Goal: Information Seeking & Learning: Learn about a topic

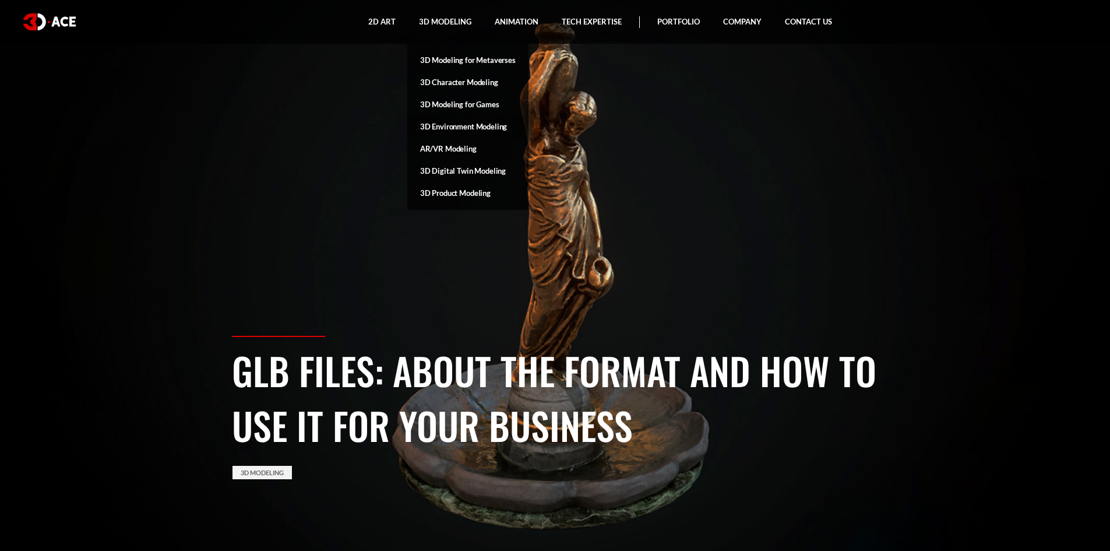
click at [473, 122] on link "3D Environment Modeling" at bounding box center [467, 126] width 121 height 22
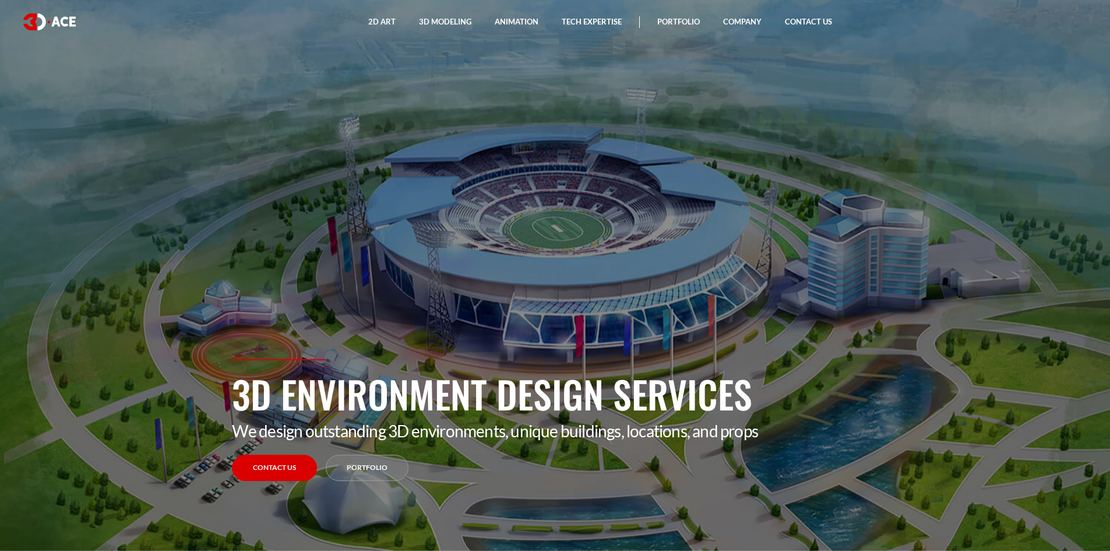
drag, startPoint x: 82, startPoint y: 280, endPoint x: 370, endPoint y: 289, distance: 288.6
click at [368, 289] on section "3D Environment Design Services We design outstanding 3D environments, unique bu…" at bounding box center [555, 275] width 1110 height 551
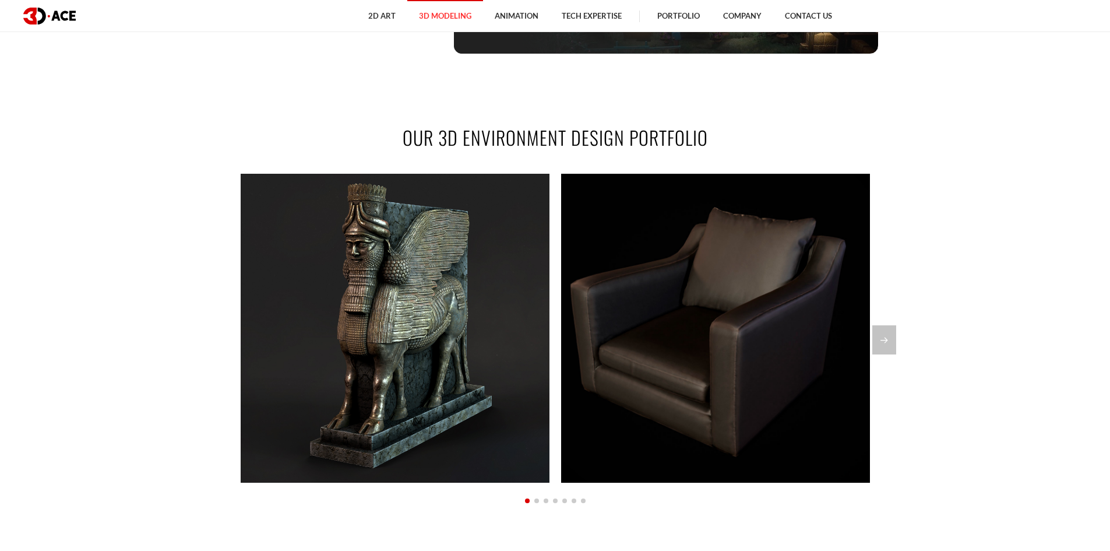
scroll to position [932, 0]
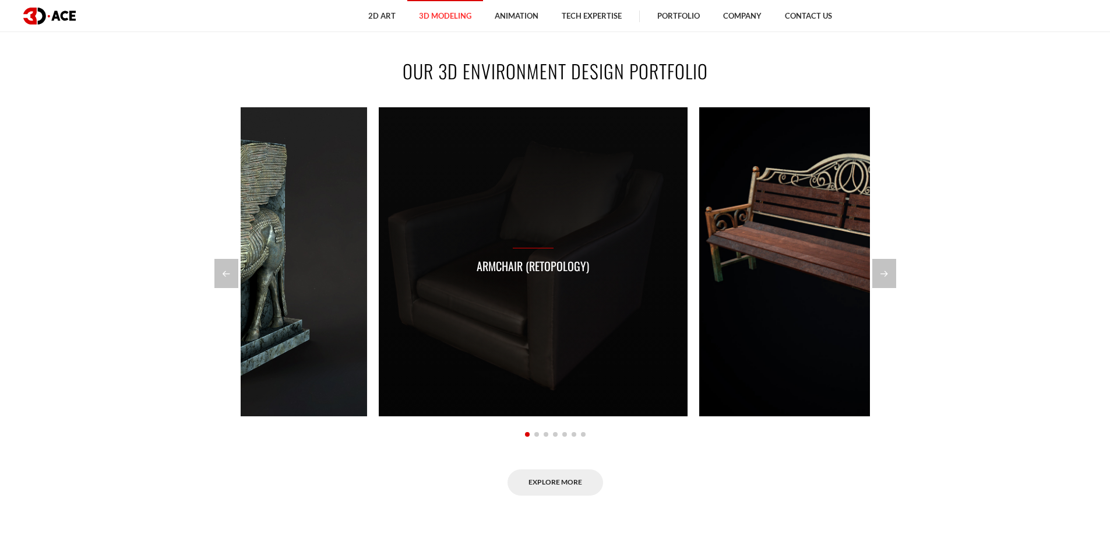
click at [379, 330] on div "Armchair (Retopology)" at bounding box center [533, 261] width 309 height 309
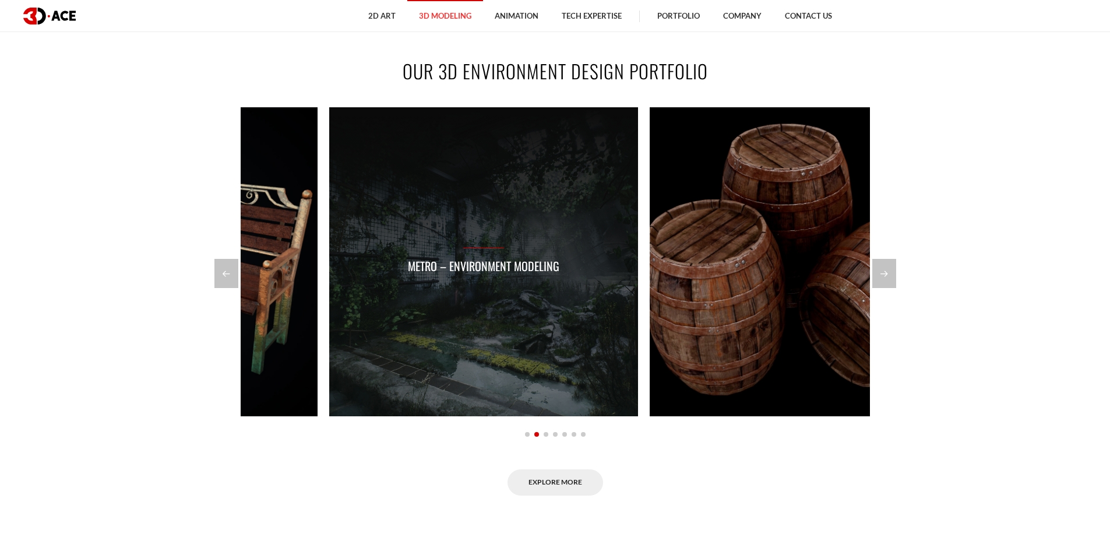
click at [375, 306] on div "Metro – Environment modeling" at bounding box center [483, 261] width 309 height 309
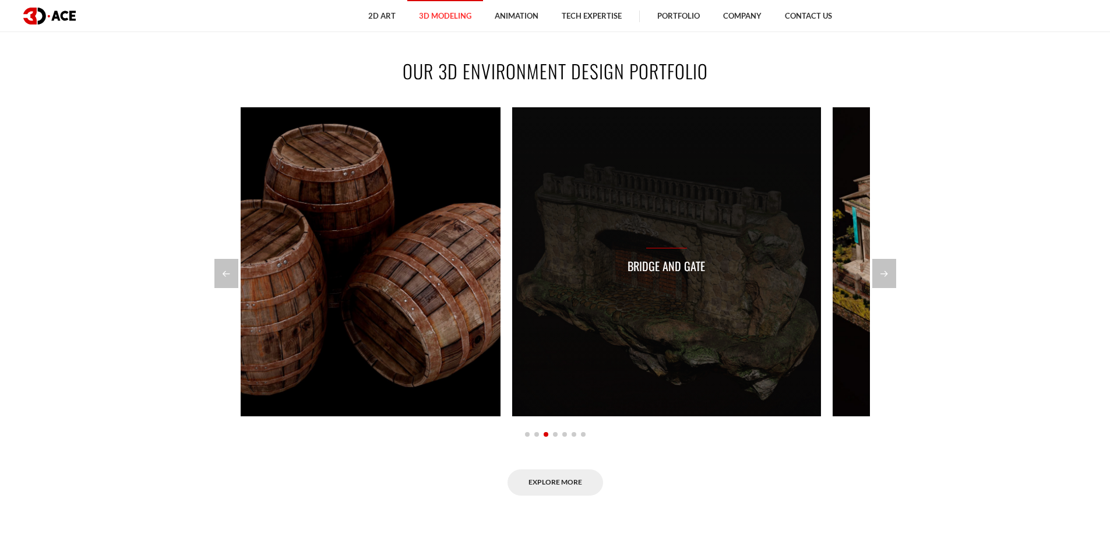
click at [512, 280] on div "Bridge and Gate" at bounding box center [666, 261] width 309 height 309
